Goal: Find specific page/section: Locate item on page

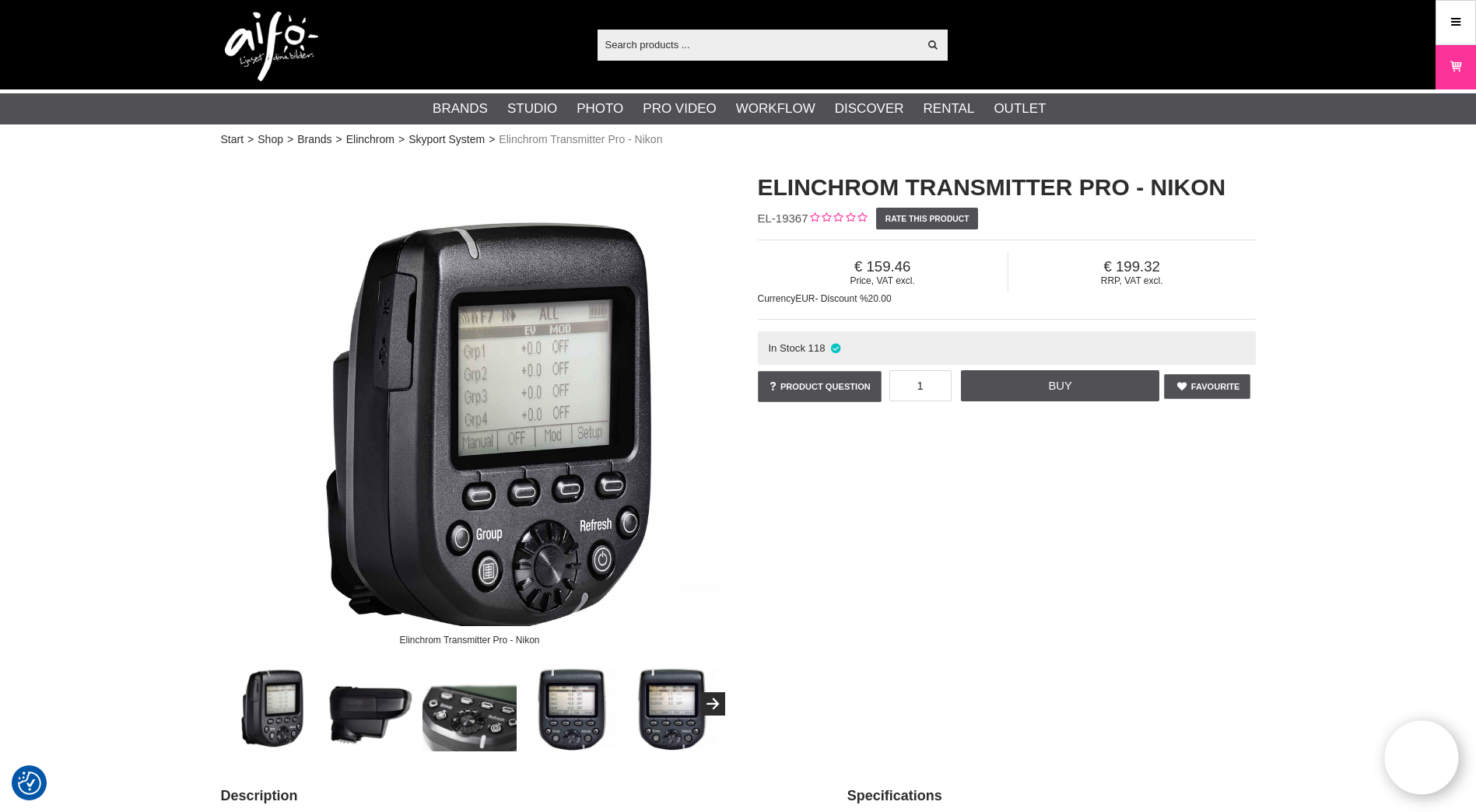
click at [689, 37] on input "text" at bounding box center [758, 44] width 321 height 23
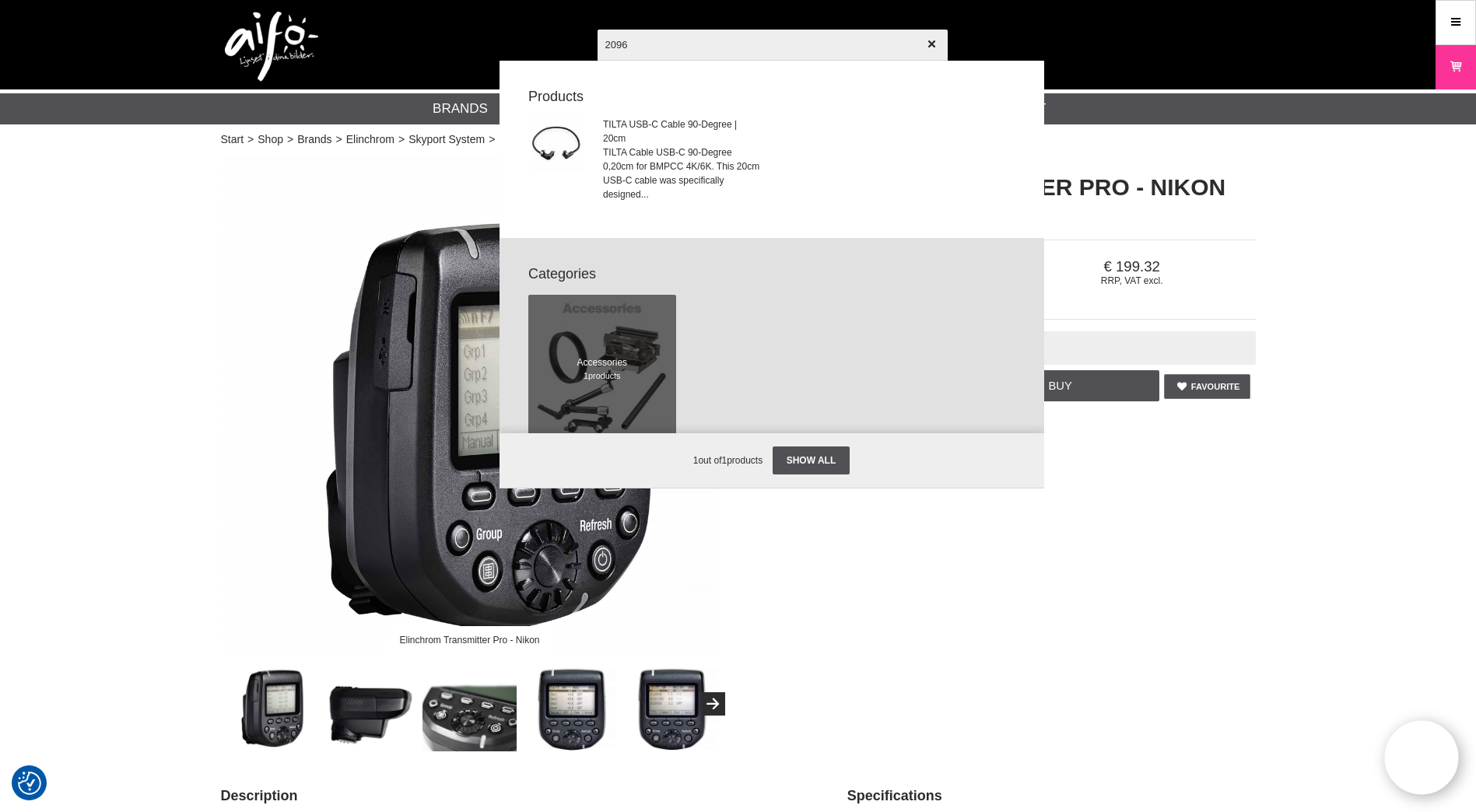
type input "20962"
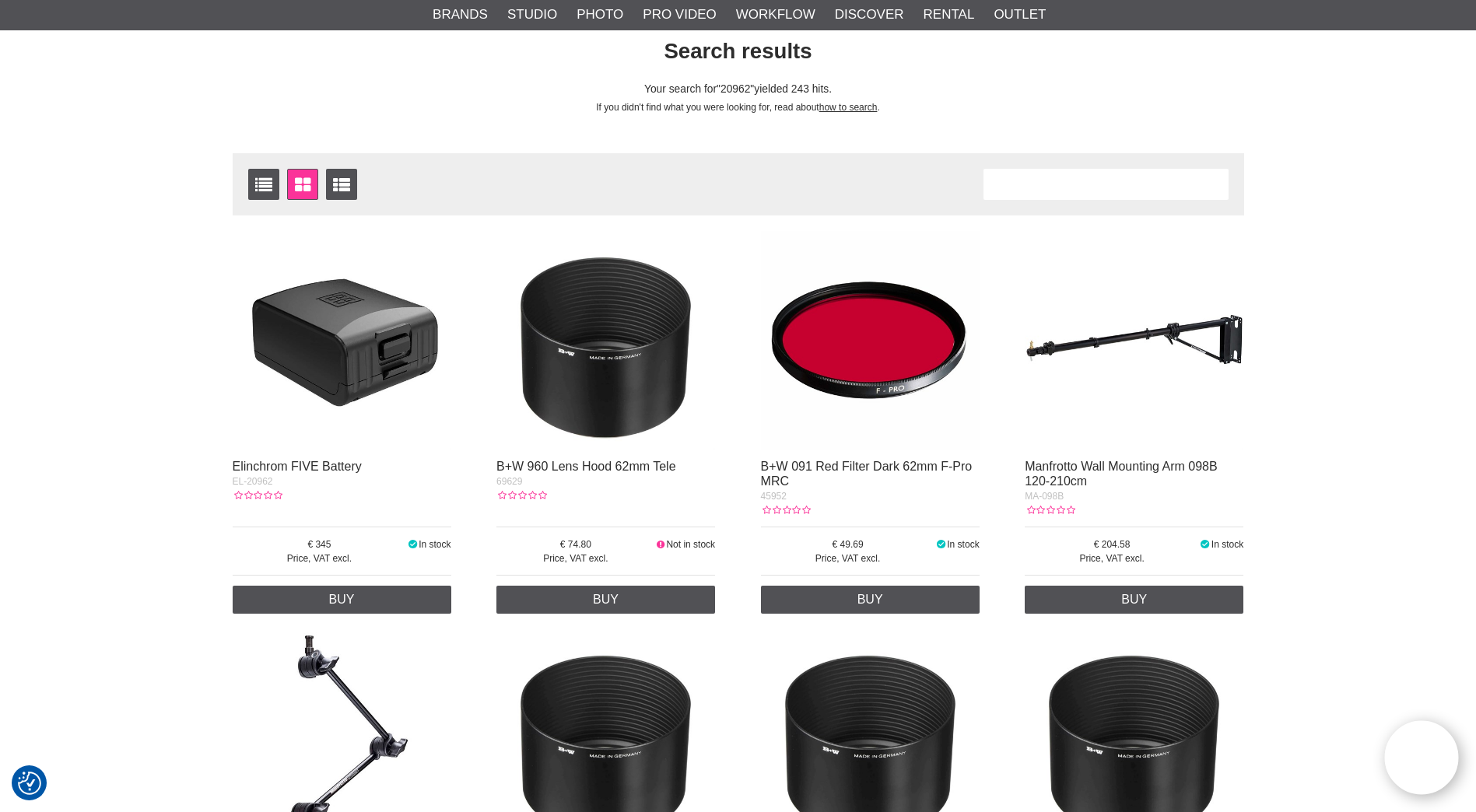
scroll to position [155, 0]
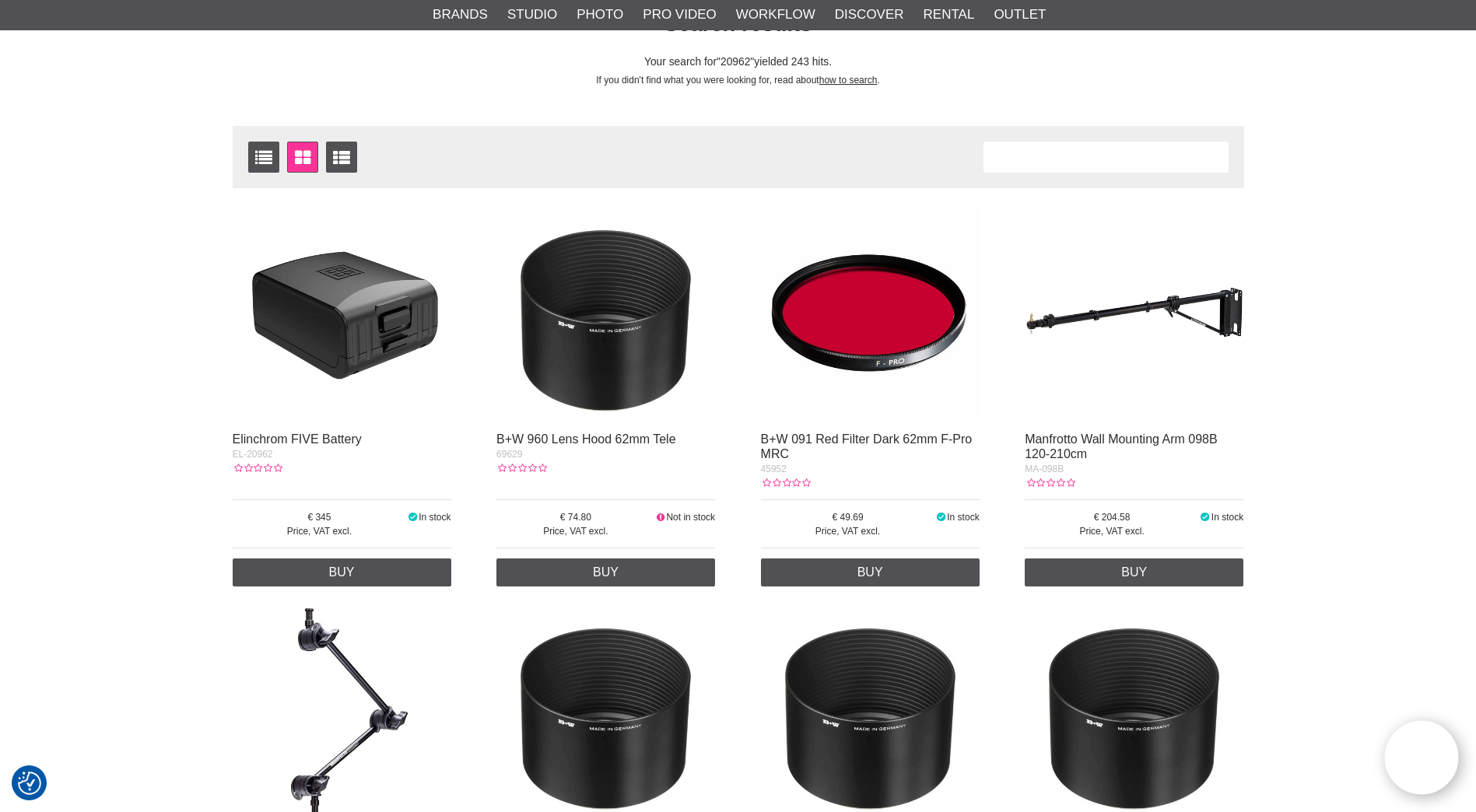
click at [359, 320] on img at bounding box center [341, 312] width 218 height 218
